Goal: Transaction & Acquisition: Purchase product/service

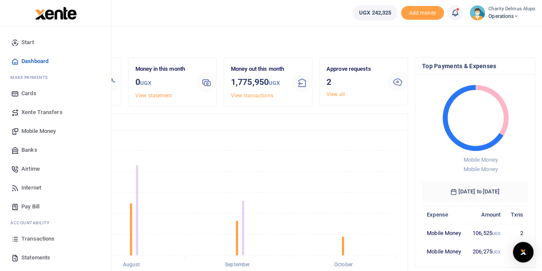
click at [42, 135] on link "Mobile Money" at bounding box center [55, 131] width 97 height 19
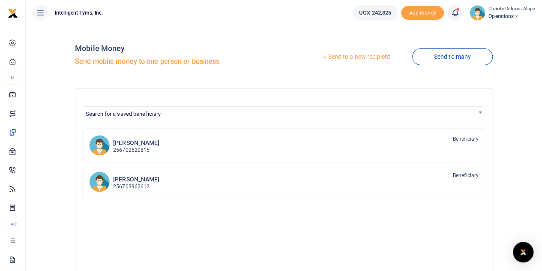
click at [138, 149] on div at bounding box center [271, 135] width 542 height 271
click at [135, 145] on h6 "[PERSON_NAME]" at bounding box center [136, 142] width 46 height 7
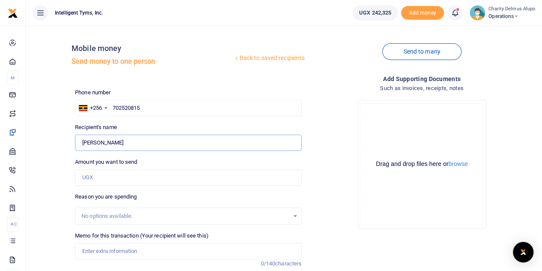
click at [123, 139] on input "[PERSON_NAME]" at bounding box center [188, 143] width 227 height 16
drag, startPoint x: 123, startPoint y: 139, endPoint x: 52, endPoint y: 139, distance: 70.7
click at [52, 139] on div "Back to saved recipients Mobile money Send money to one person Send to many Pho…" at bounding box center [284, 180] width 510 height 294
type input "Charity Alupo"
click at [122, 179] on input "Amount you want to send" at bounding box center [188, 177] width 227 height 16
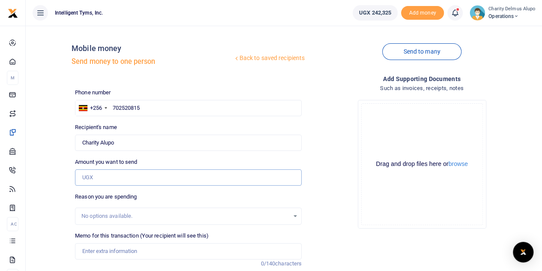
type input "100,000"
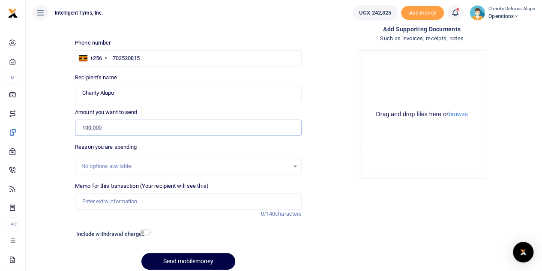
scroll to position [84, 0]
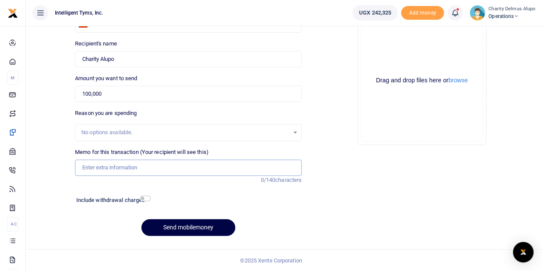
click at [138, 163] on input "Memo for this transaction (Your recipient will see this)" at bounding box center [188, 167] width 227 height 16
click at [144, 167] on input "Transportation, running errands" at bounding box center [188, 167] width 227 height 16
click at [203, 167] on input "Transportation, running last minute errands" at bounding box center [188, 167] width 227 height 16
type input "Transportation, running last minute errands for the FITSPA conference"
click at [143, 197] on input "checkbox" at bounding box center [145, 199] width 11 height 6
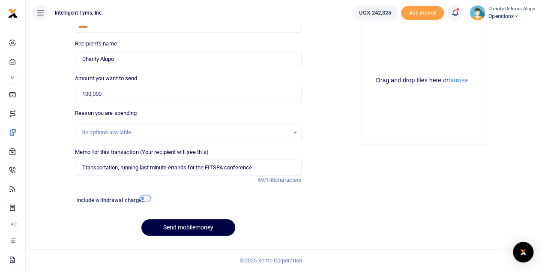
checkbox input "true"
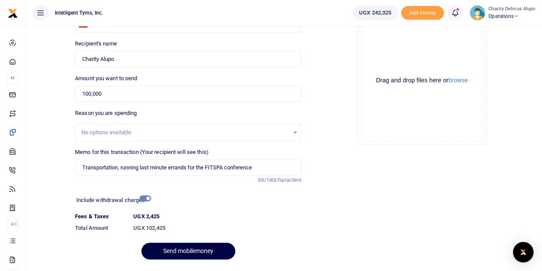
scroll to position [107, 0]
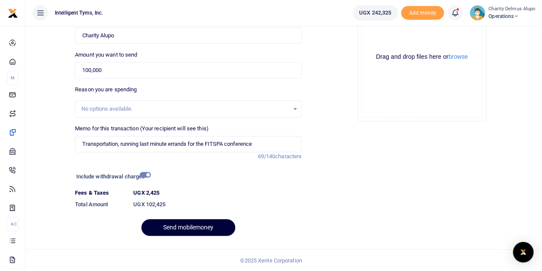
click at [190, 224] on button "Send mobilemoney" at bounding box center [188, 227] width 94 height 17
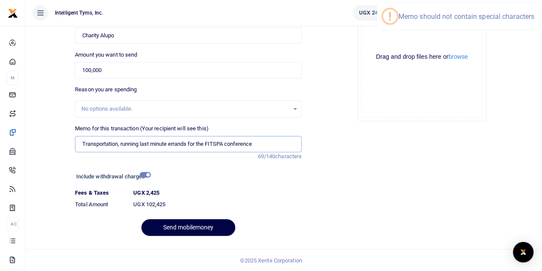
click at [121, 141] on input "Transportation, running last minute errands for the FITSPA conference" at bounding box center [188, 144] width 227 height 16
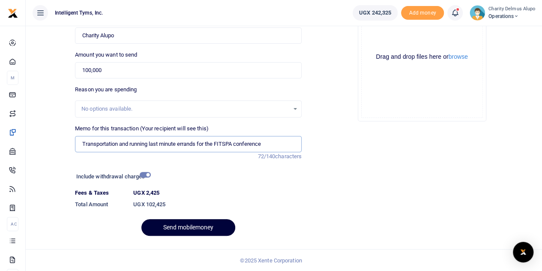
type input "Transportation and running last minute errands for the FITSPA conference"
click at [176, 226] on button "Send mobilemoney" at bounding box center [188, 227] width 94 height 17
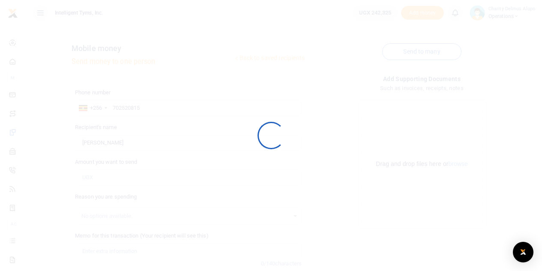
scroll to position [84, 0]
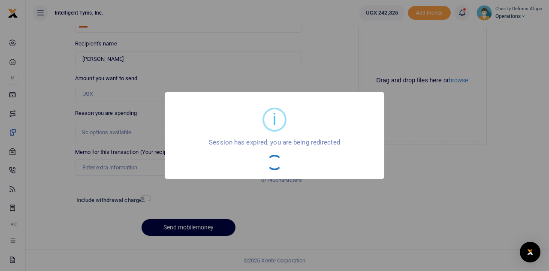
click at [325, 196] on div "i × Session has expired, you are being redirected OK No Cancel" at bounding box center [274, 135] width 549 height 271
